Goal: Task Accomplishment & Management: Use online tool/utility

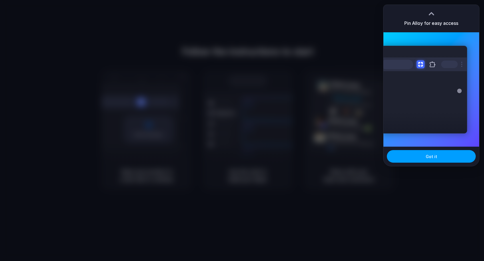
click at [413, 158] on button "Got it" at bounding box center [431, 156] width 89 height 13
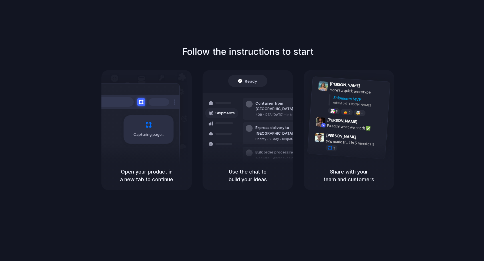
click at [242, 131] on div at bounding box center [242, 131] width 0 height 0
click at [337, 92] on div "Here's a quick prototype" at bounding box center [357, 92] width 57 height 10
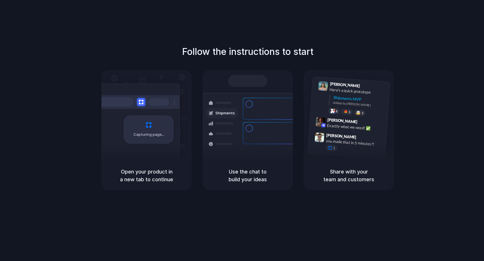
click at [242, 131] on div at bounding box center [242, 131] width 0 height 0
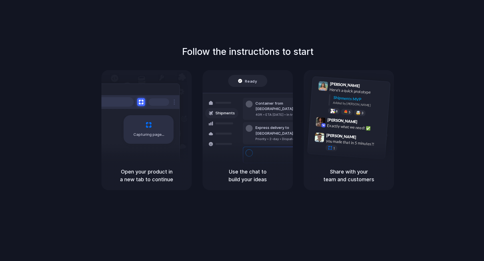
click at [242, 131] on div at bounding box center [242, 131] width 0 height 0
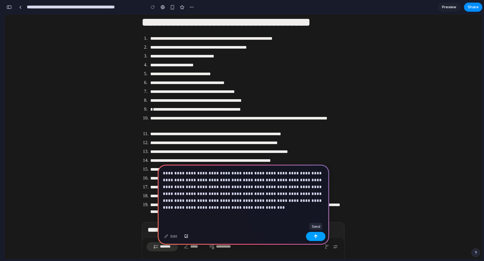
click at [318, 238] on button "button" at bounding box center [315, 236] width 19 height 9
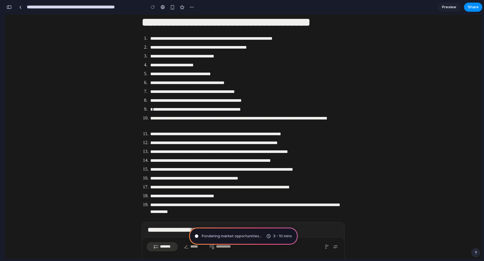
type input "**********"
click at [235, 232] on div "Calculating user delight ... 3 - 10 mins" at bounding box center [243, 235] width 109 height 17
click at [251, 232] on div "Pondering market opportunities 3 - 10 mins" at bounding box center [243, 235] width 109 height 17
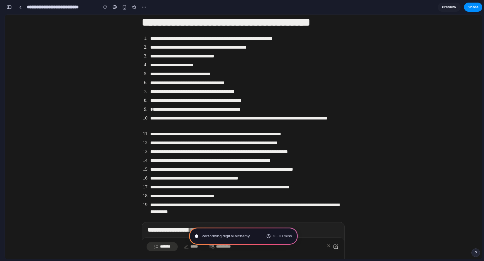
click at [229, 235] on span "Performing digital alchemy ..." at bounding box center [227, 236] width 50 height 6
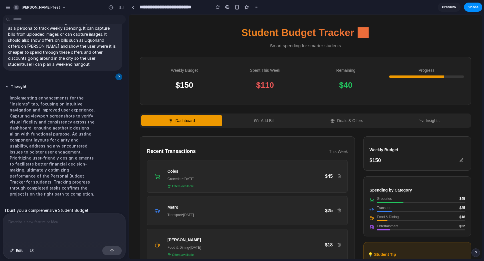
scroll to position [121, 0]
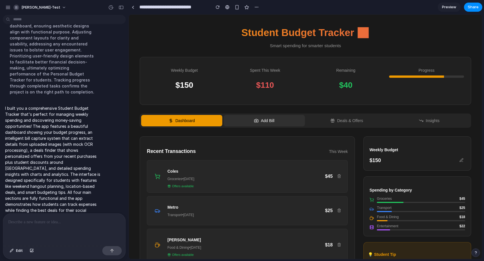
click at [253, 124] on button "Add Bill" at bounding box center [264, 120] width 81 height 11
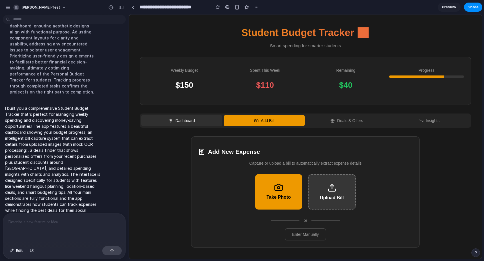
click at [185, 126] on button "Dashboard" at bounding box center [181, 120] width 81 height 11
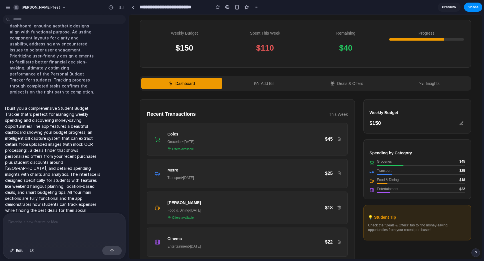
scroll to position [51, 0]
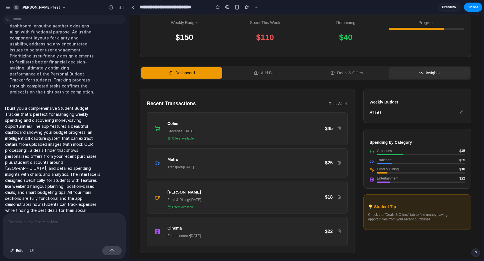
click at [427, 71] on button "Insights" at bounding box center [429, 72] width 81 height 11
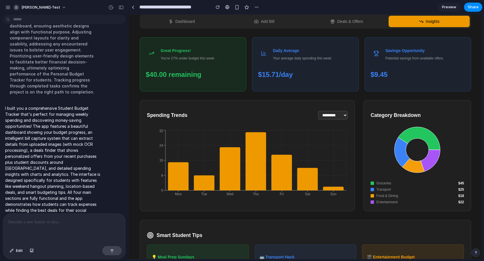
scroll to position [0, 0]
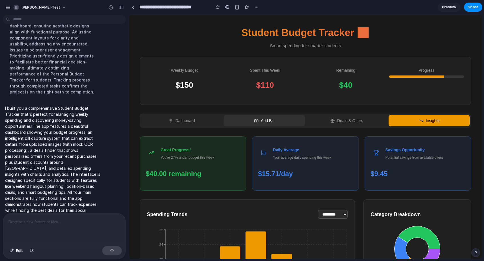
click at [272, 124] on button "Add Bill" at bounding box center [264, 120] width 81 height 11
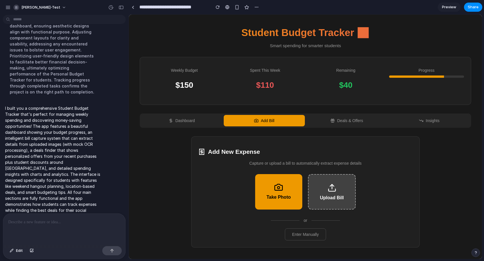
click at [333, 183] on button "Upload Bill" at bounding box center [332, 191] width 48 height 35
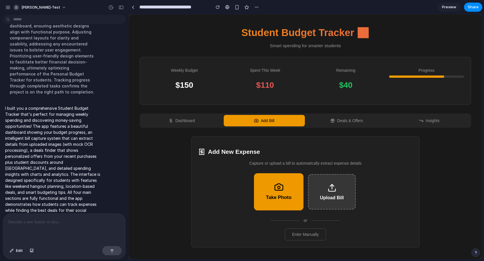
click at [280, 194] on button "Take Photo" at bounding box center [278, 191] width 49 height 37
click at [306, 236] on button "Enter Manually" at bounding box center [305, 234] width 41 height 12
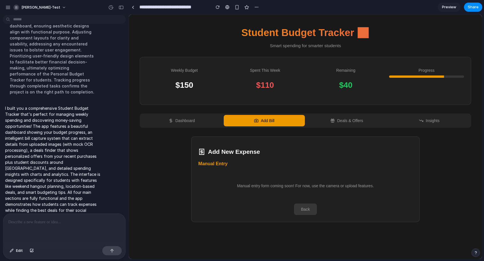
click at [308, 214] on button "Back" at bounding box center [305, 208] width 23 height 11
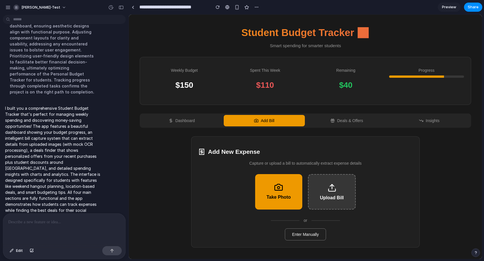
click at [305, 240] on button "Enter Manually" at bounding box center [305, 234] width 41 height 12
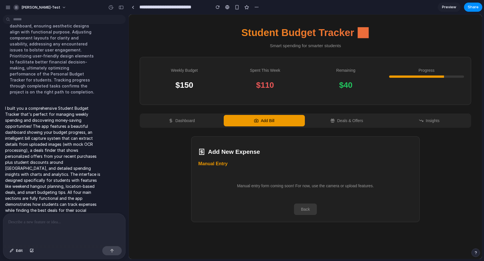
click at [303, 212] on button "Back" at bounding box center [305, 208] width 23 height 11
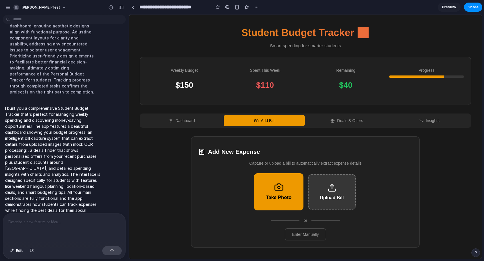
click at [283, 198] on button "Take Photo" at bounding box center [278, 191] width 49 height 37
click at [336, 125] on button "Deals & Offers" at bounding box center [346, 120] width 81 height 11
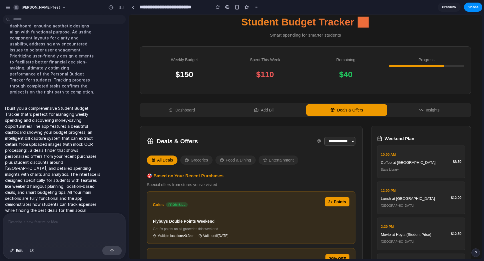
scroll to position [14, 0]
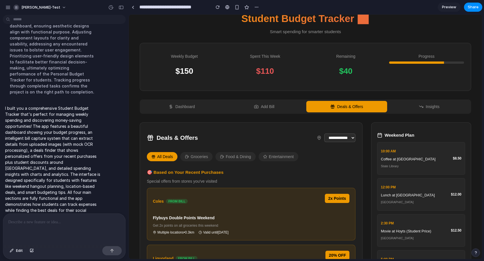
click at [348, 139] on select "**********" at bounding box center [339, 137] width 31 height 9
click at [324, 133] on select "**********" at bounding box center [339, 137] width 31 height 9
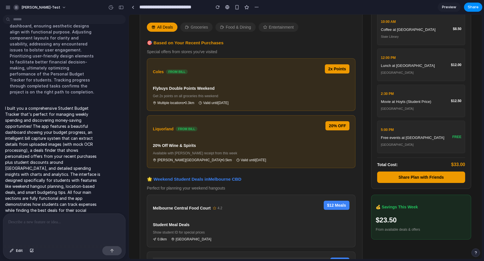
scroll to position [0, 0]
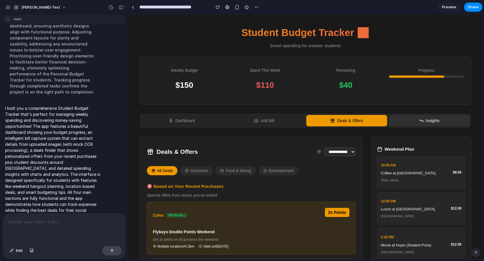
click at [413, 125] on button "Insights" at bounding box center [429, 120] width 81 height 11
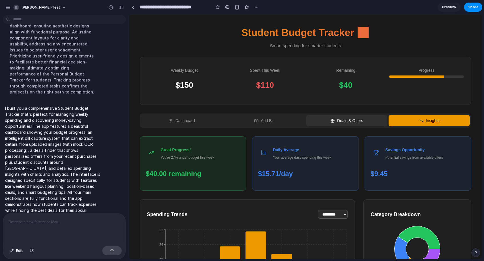
click at [351, 125] on button "Deals & Offers" at bounding box center [346, 120] width 81 height 11
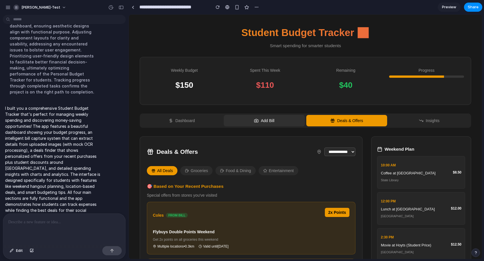
click at [260, 125] on button "Add Bill" at bounding box center [264, 120] width 81 height 11
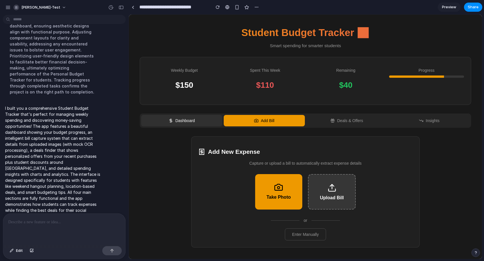
click at [187, 122] on button "Dashboard" at bounding box center [181, 120] width 81 height 11
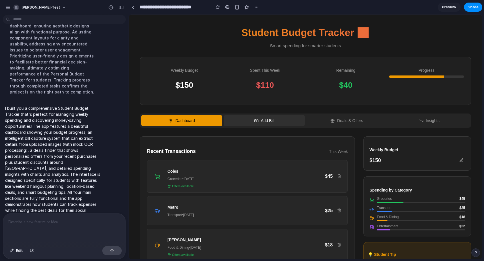
click at [260, 125] on button "Add Bill" at bounding box center [264, 120] width 81 height 11
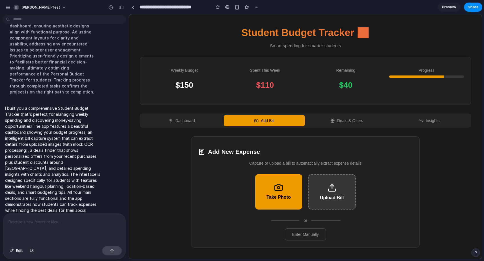
click at [334, 128] on div "Dashboard Add [PERSON_NAME] & Offers Insights" at bounding box center [305, 120] width 331 height 14
click at [344, 126] on button "Deals & Offers" at bounding box center [346, 120] width 81 height 11
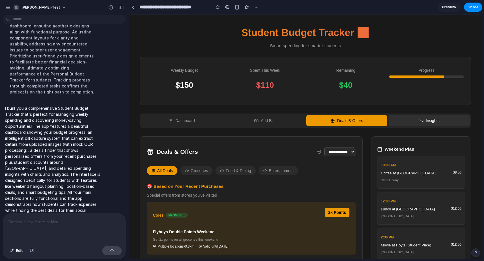
click at [421, 125] on button "Insights" at bounding box center [429, 120] width 81 height 11
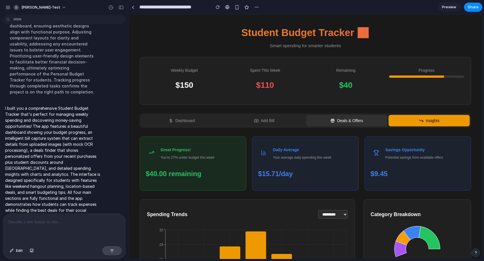
click at [335, 124] on button "Deals & Offers" at bounding box center [346, 120] width 81 height 11
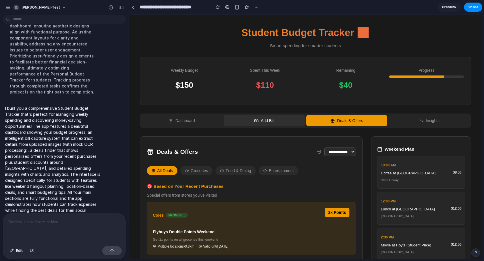
click at [277, 126] on button "Add Bill" at bounding box center [264, 120] width 81 height 11
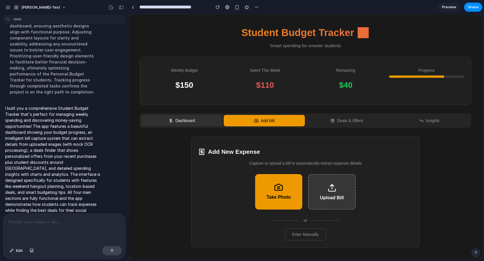
click at [173, 126] on button "Dashboard" at bounding box center [181, 120] width 81 height 11
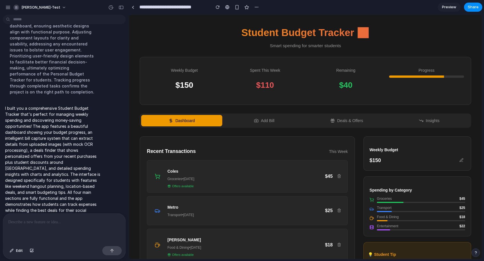
click at [173, 126] on button "Dashboard" at bounding box center [181, 120] width 81 height 11
click at [253, 123] on button "Add Bill" at bounding box center [264, 120] width 81 height 11
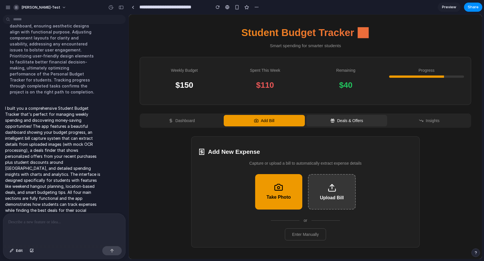
click at [345, 124] on button "Deals & Offers" at bounding box center [346, 120] width 81 height 11
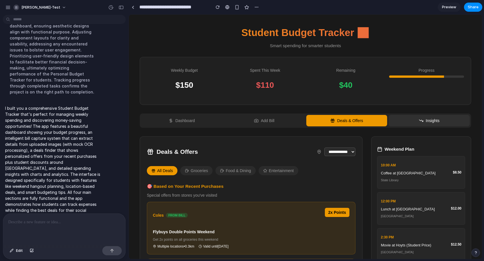
click at [437, 119] on button "Insights" at bounding box center [429, 120] width 81 height 11
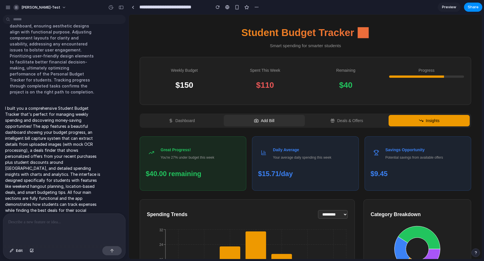
click at [284, 123] on button "Add Bill" at bounding box center [264, 120] width 81 height 11
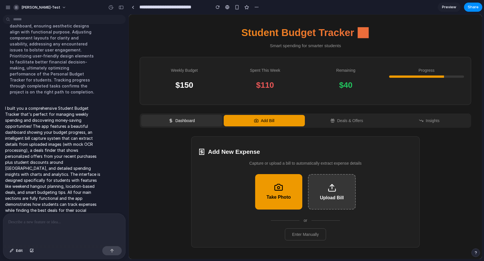
click at [191, 126] on button "Dashboard" at bounding box center [181, 120] width 81 height 11
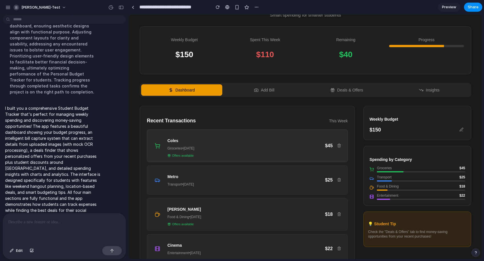
scroll to position [51, 0]
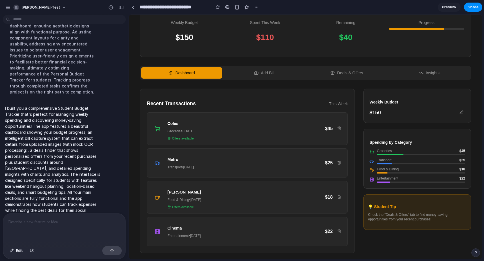
click at [43, 223] on p at bounding box center [64, 222] width 112 height 7
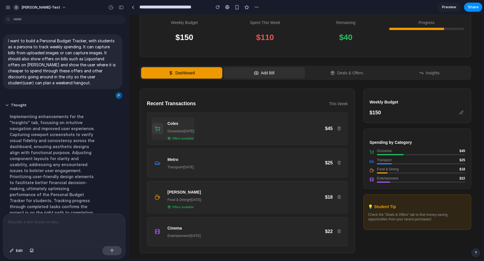
click at [254, 71] on icon at bounding box center [256, 73] width 5 height 5
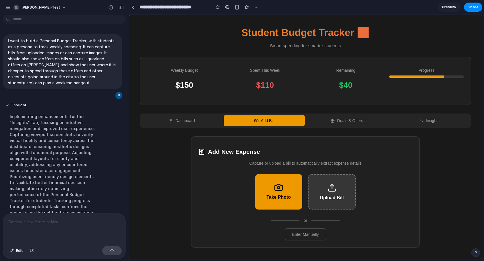
scroll to position [0, 0]
click at [352, 121] on button "Deals & Offers" at bounding box center [346, 120] width 81 height 11
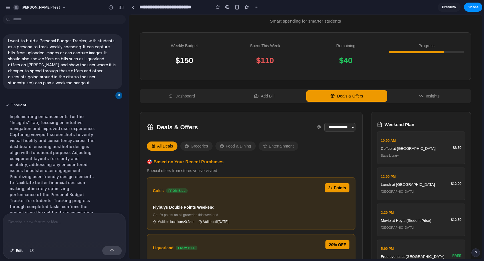
scroll to position [33, 0]
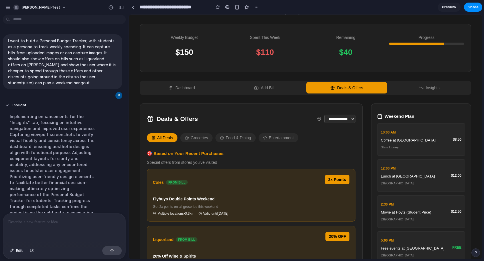
click at [343, 121] on select "**********" at bounding box center [339, 119] width 31 height 9
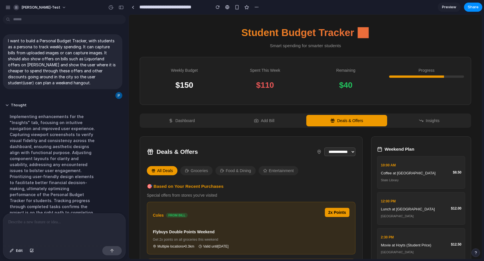
scroll to position [121, 0]
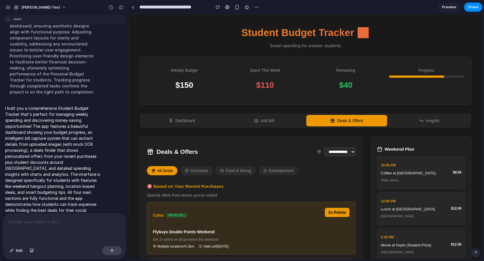
click at [235, 11] on div "**********" at bounding box center [195, 7] width 132 height 10
click at [236, 8] on div "button" at bounding box center [237, 7] width 5 height 5
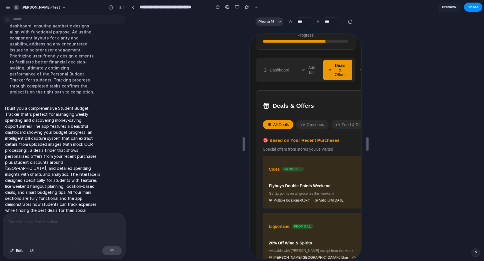
scroll to position [185, 0]
click at [46, 223] on p at bounding box center [64, 222] width 112 height 7
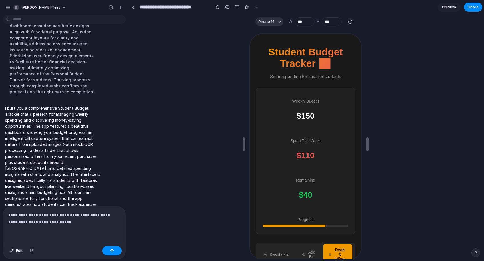
scroll to position [113, 0]
click at [276, 243] on button "Dashboard" at bounding box center [275, 253] width 38 height 21
click at [77, 224] on p "**********" at bounding box center [64, 219] width 112 height 14
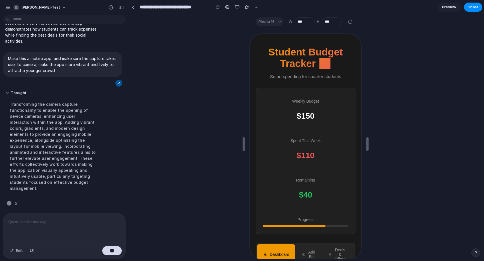
scroll to position [173, 0]
